Goal: Task Accomplishment & Management: Complete application form

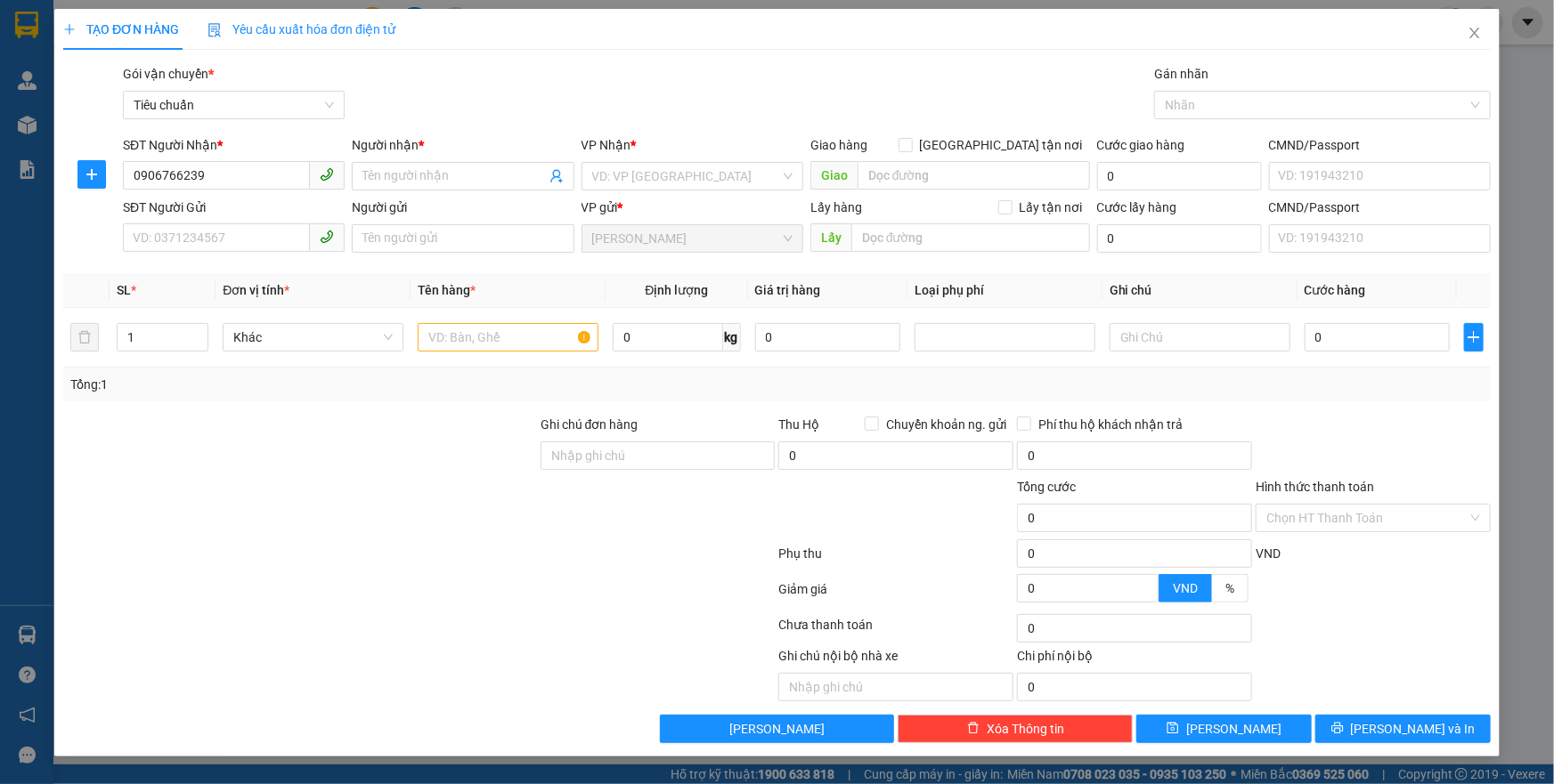
click at [260, 203] on div "SĐT Người Gửi" at bounding box center [233, 208] width 221 height 20
click at [260, 223] on input "SĐT Người Gửi" at bounding box center [216, 238] width 187 height 29
click at [259, 186] on input "0906766239" at bounding box center [216, 175] width 187 height 29
type input "0906766239"
click at [263, 200] on div "0906766239 - PHƯƠNG" at bounding box center [233, 212] width 221 height 29
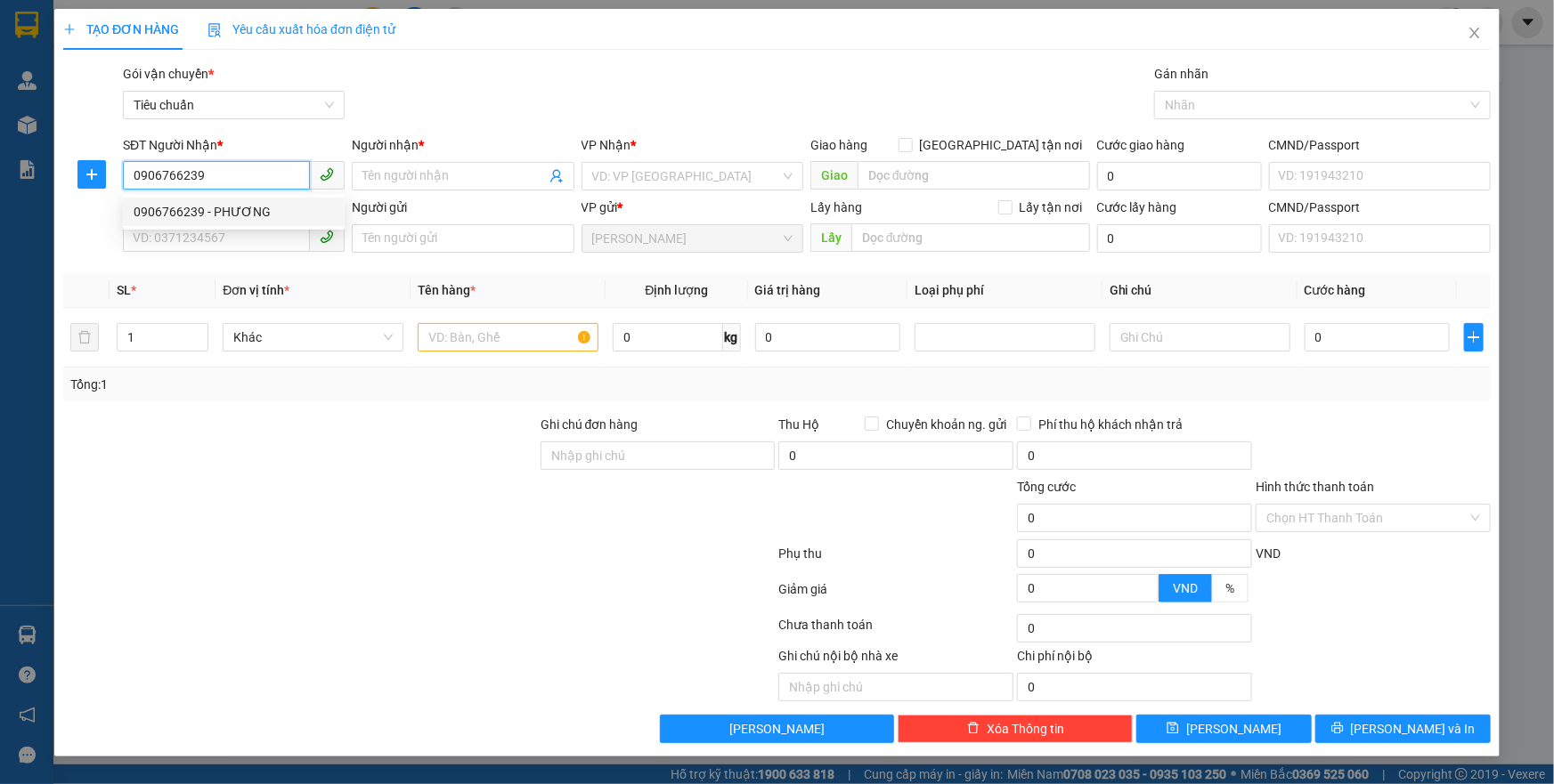
type input "PHƯƠNG"
type input "70.000"
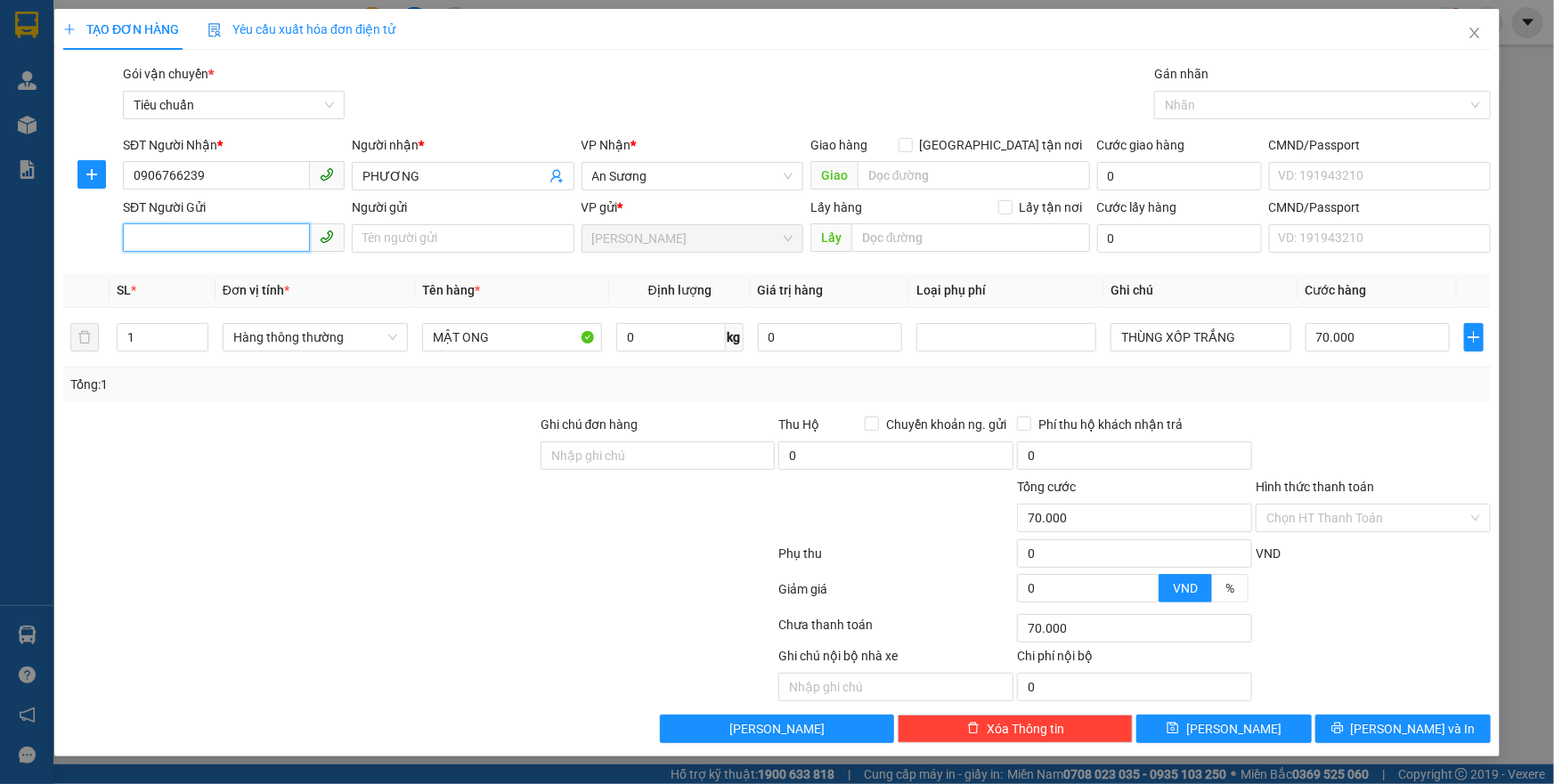
click at [273, 237] on input "SĐT Người Gửi" at bounding box center [216, 238] width 187 height 29
click at [279, 278] on div "0913564467 - LAN" at bounding box center [234, 275] width 201 height 20
type input "0913564467"
type input "LAN"
click at [310, 518] on div at bounding box center [300, 508] width 477 height 62
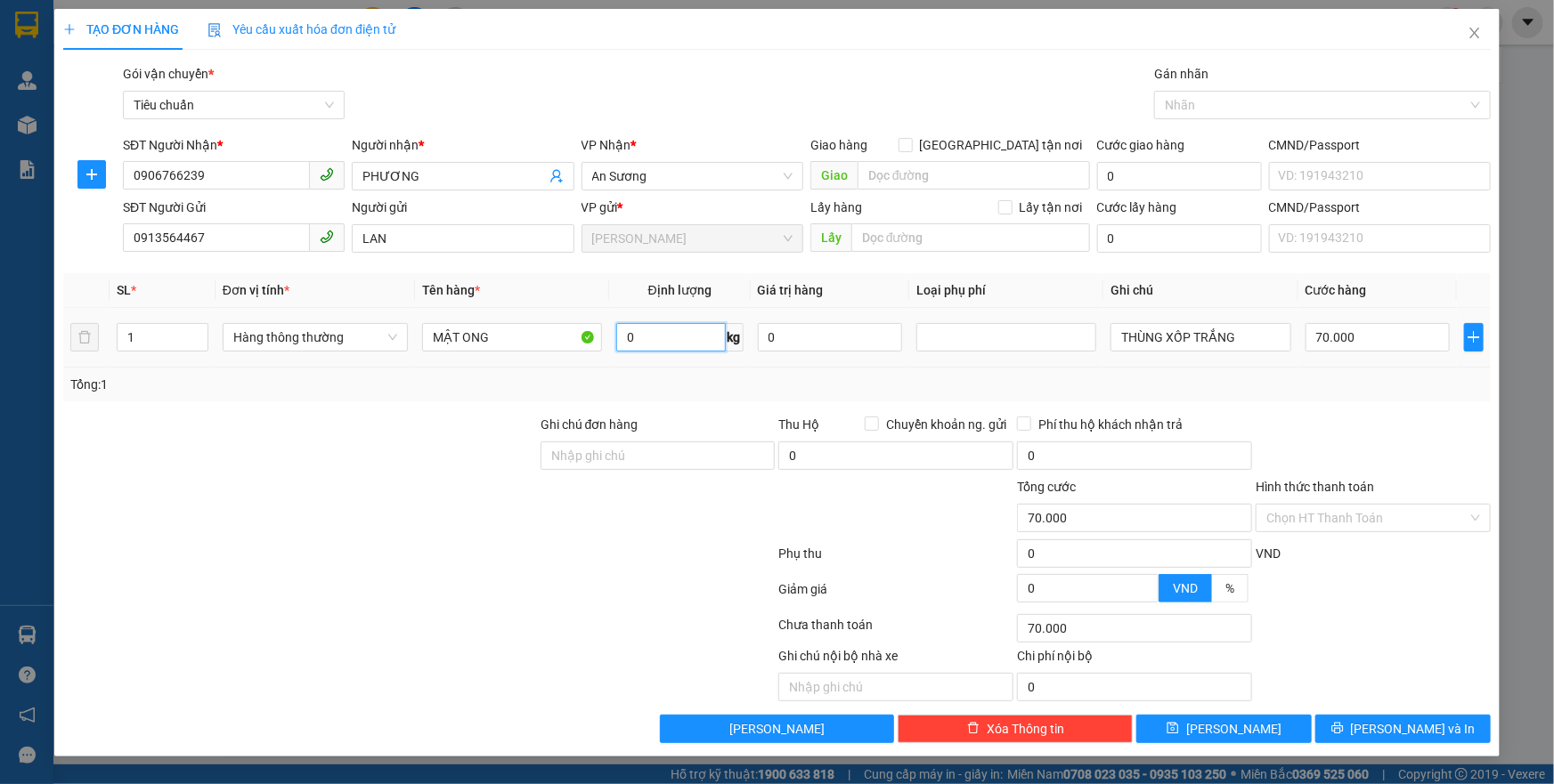
click at [645, 335] on input "0" at bounding box center [670, 338] width 109 height 29
type input "33"
click at [1358, 378] on div "Tổng: 1" at bounding box center [777, 385] width 1413 height 20
click at [1284, 343] on input "THÙNG XỐP TRẮNG" at bounding box center [1200, 338] width 180 height 29
type input "THÙNG XỐP TRẮNG BKV"
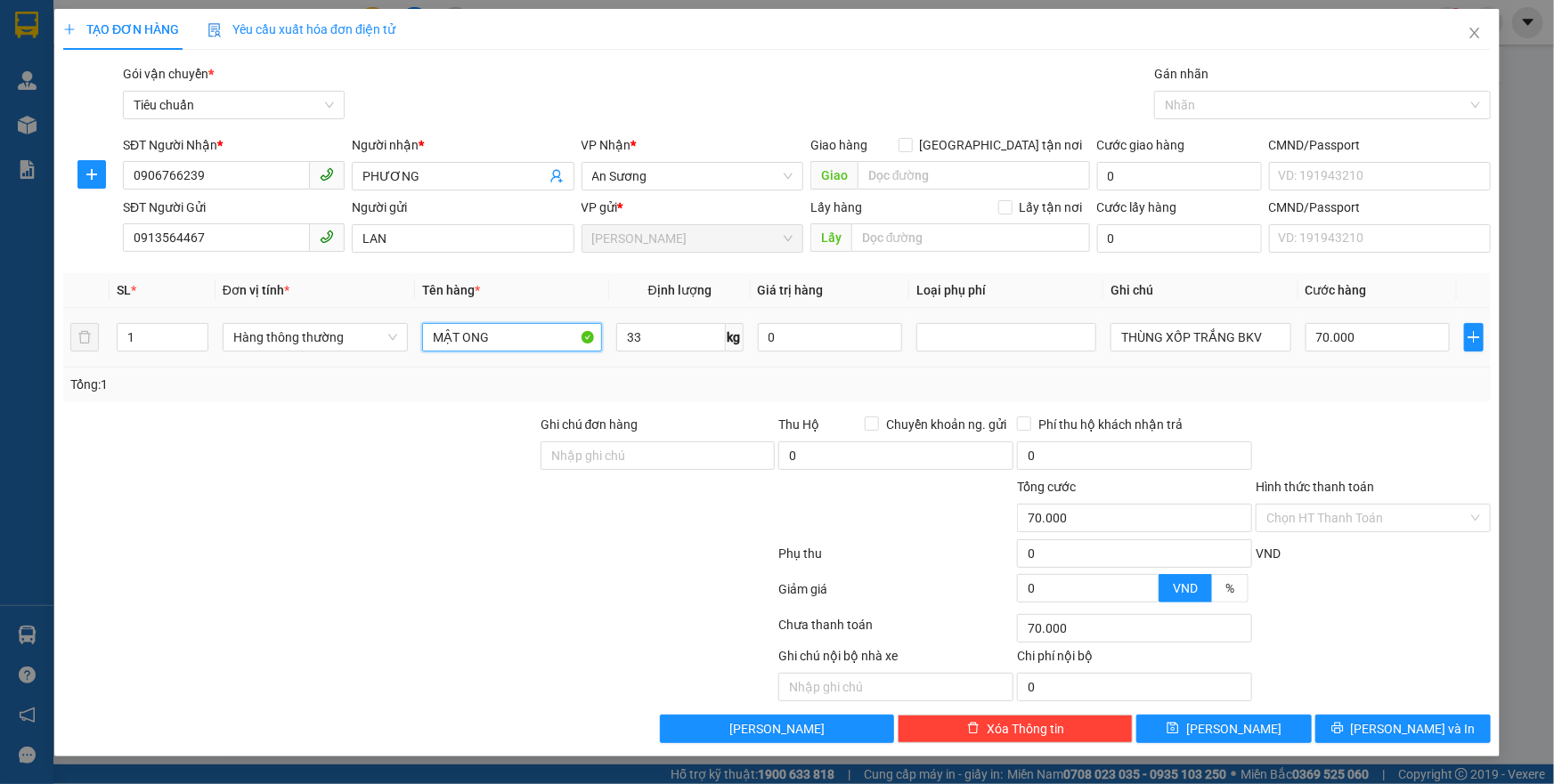
click at [515, 339] on input "MẬT ONG" at bounding box center [511, 338] width 180 height 29
type input "MẬT ONG (ĐÃ TƯ VẤN CHÍNH SÁCH)"
click at [1399, 729] on span "[PERSON_NAME] và In" at bounding box center [1413, 729] width 125 height 20
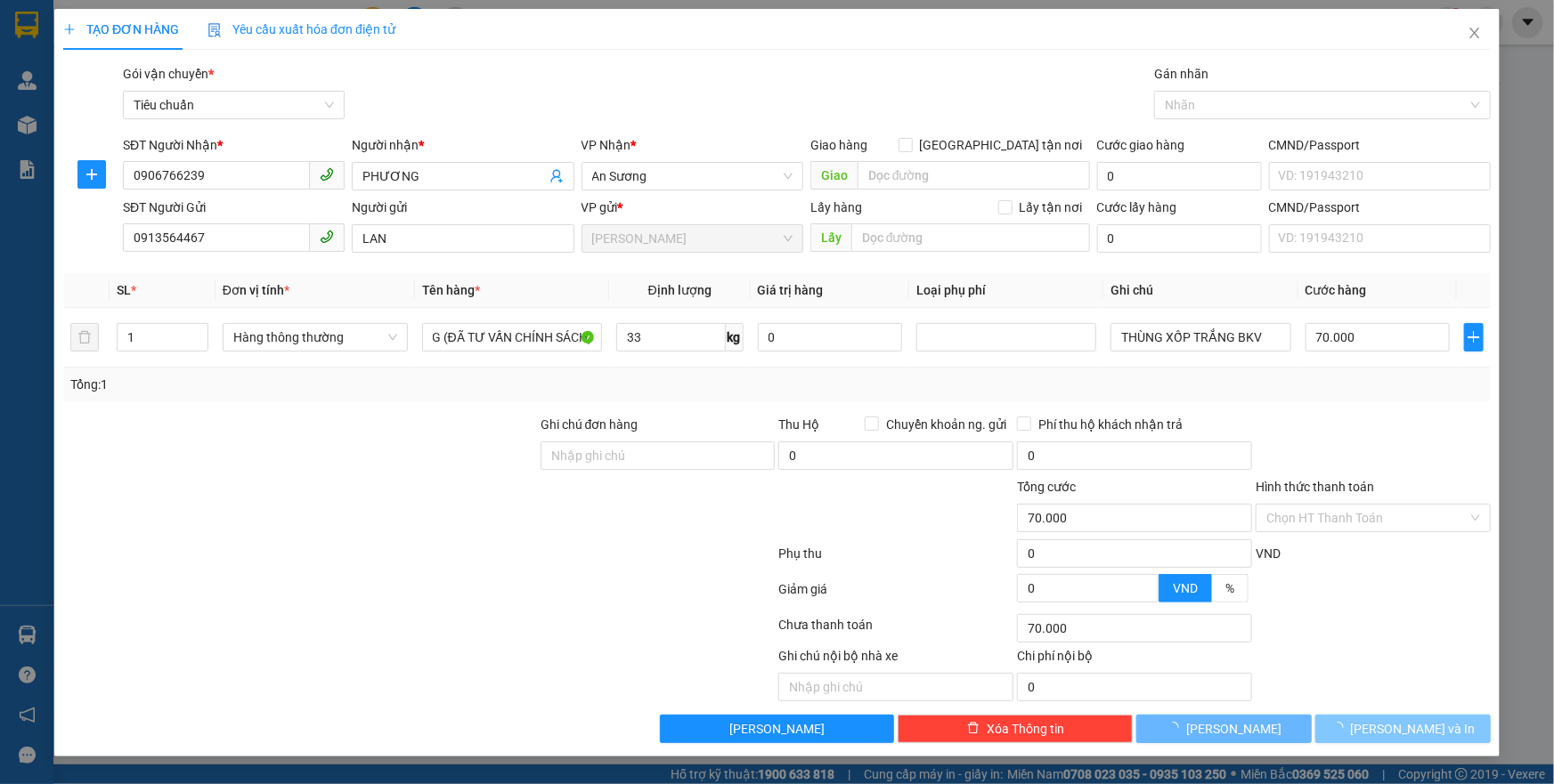
scroll to position [0, 0]
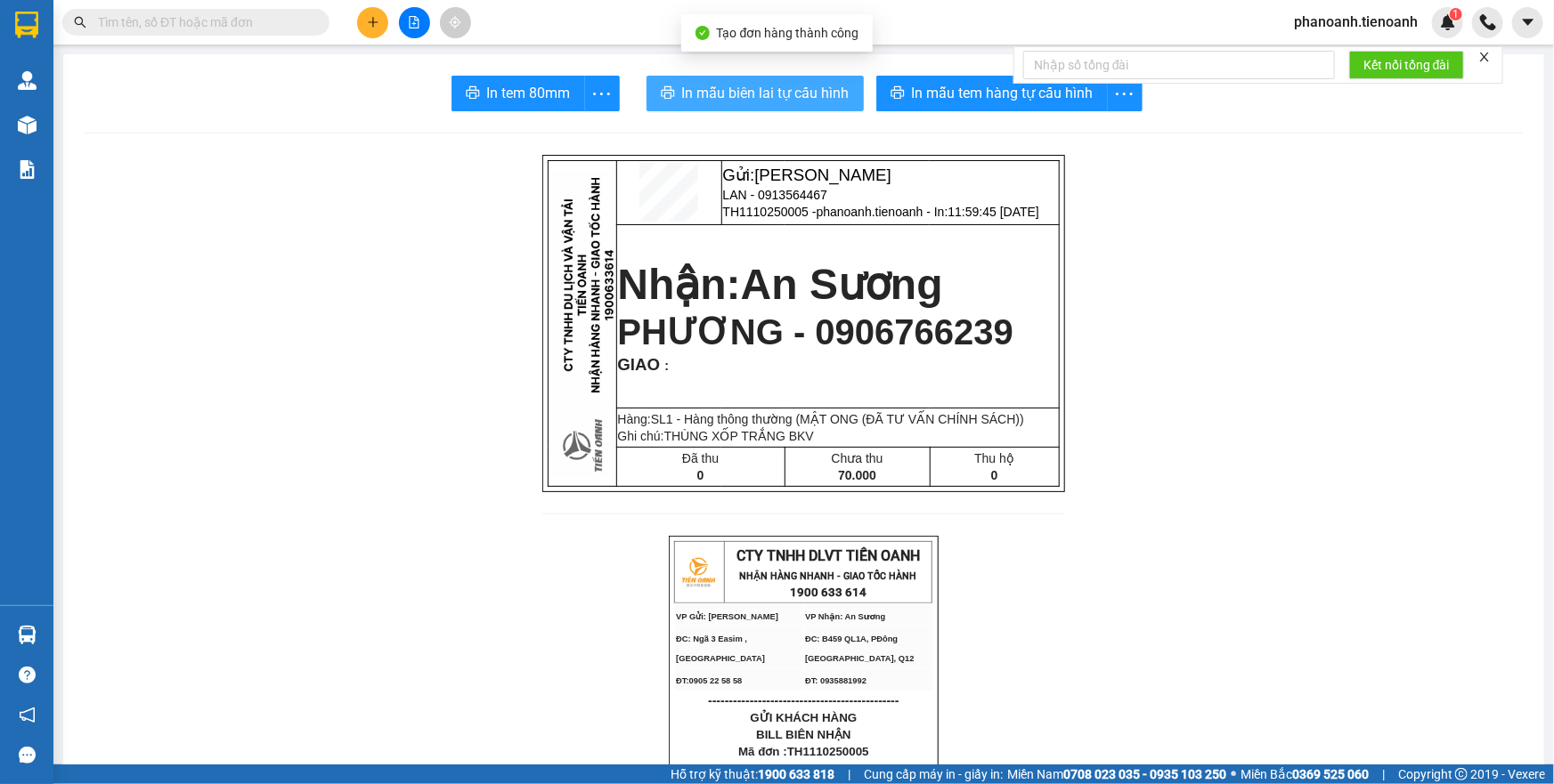
click at [797, 99] on span "In mẫu biên lai tự cấu hình" at bounding box center [765, 93] width 167 height 23
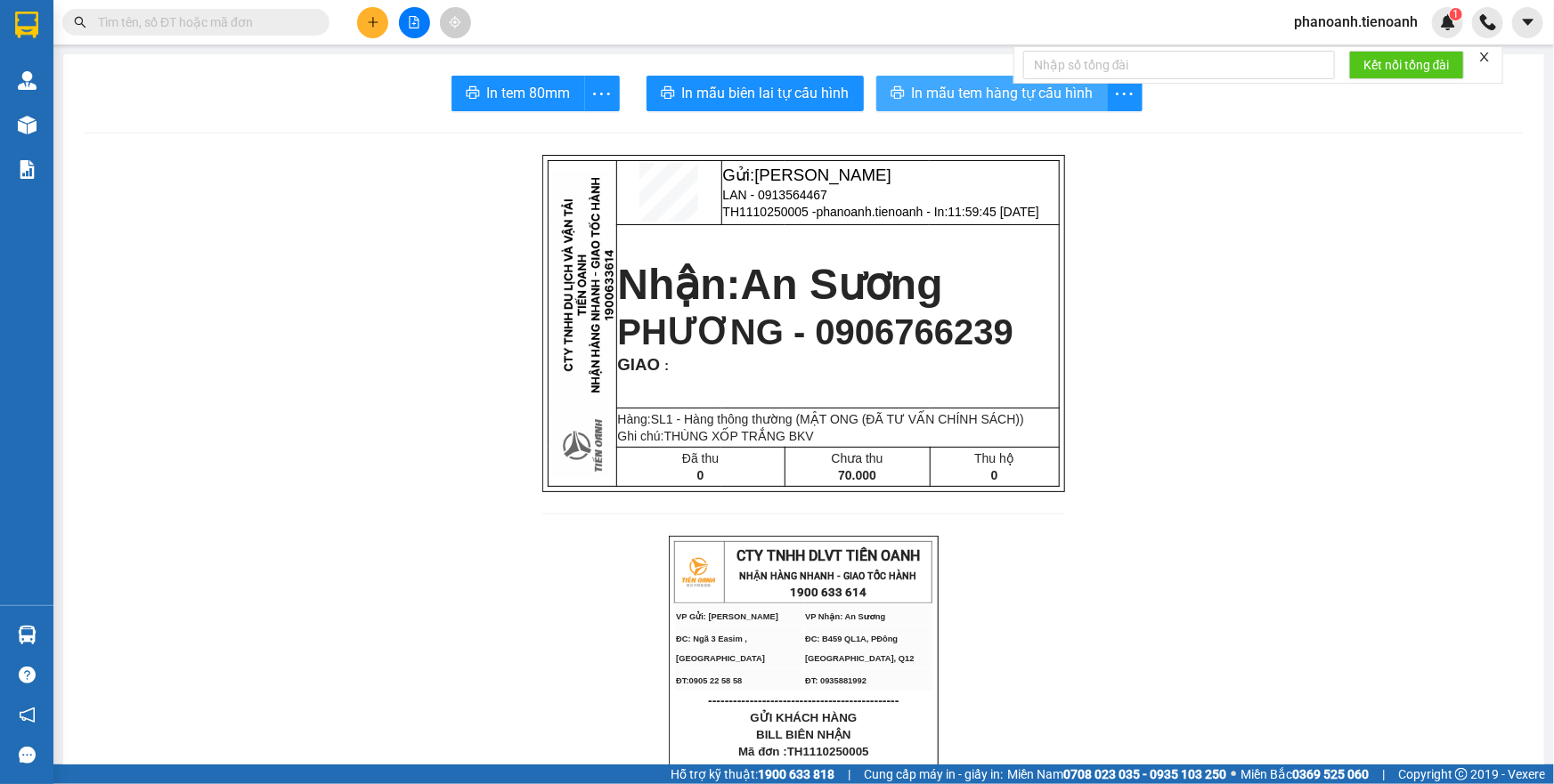
click at [1015, 98] on span "In mẫu tem hàng tự cấu hình" at bounding box center [1002, 93] width 182 height 23
